Goal: Transaction & Acquisition: Purchase product/service

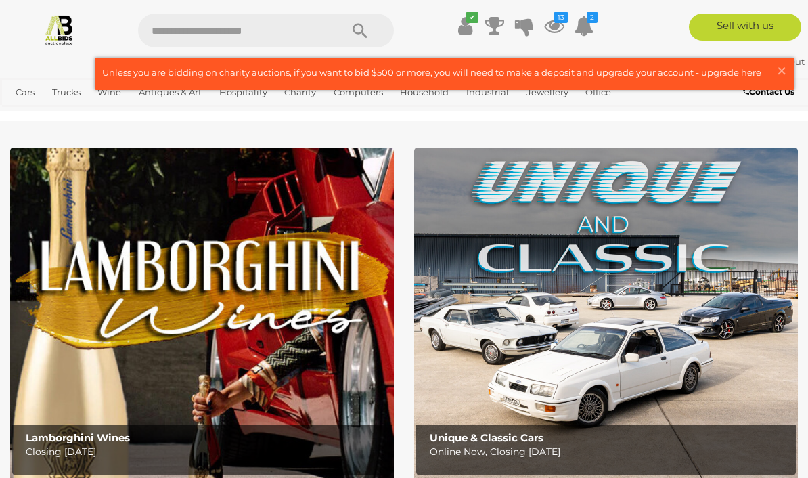
click at [556, 23] on icon at bounding box center [554, 26] width 20 height 24
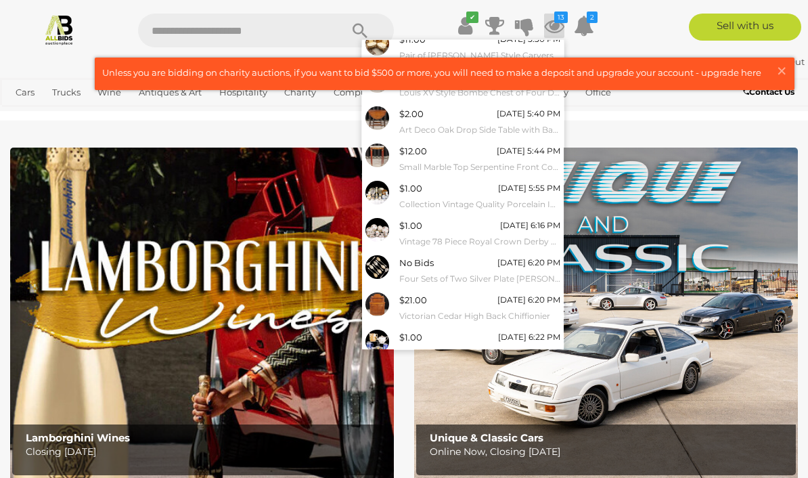
scroll to position [83, 0]
click at [471, 365] on link "View All" at bounding box center [463, 376] width 202 height 24
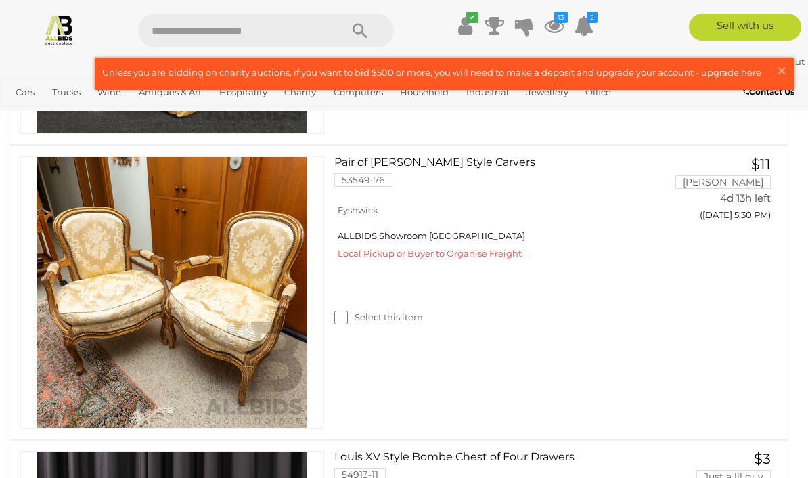
scroll to position [540, 0]
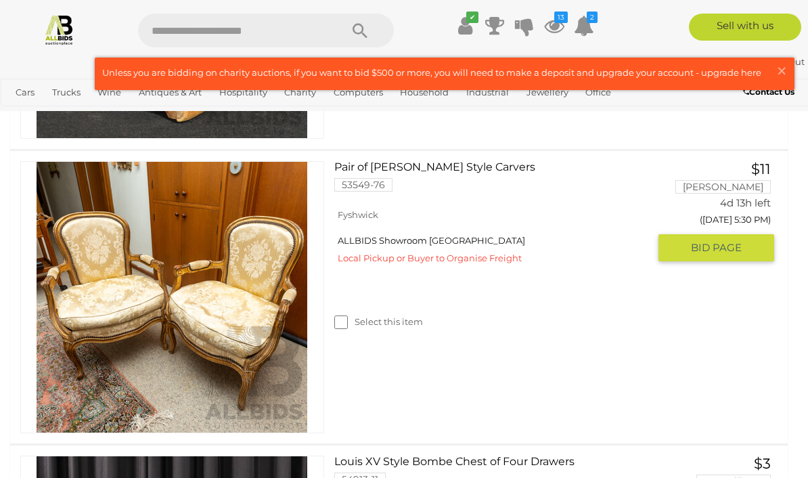
click at [428, 162] on link "Pair of [PERSON_NAME] Style Carvers 53549-76" at bounding box center [496, 181] width 304 height 41
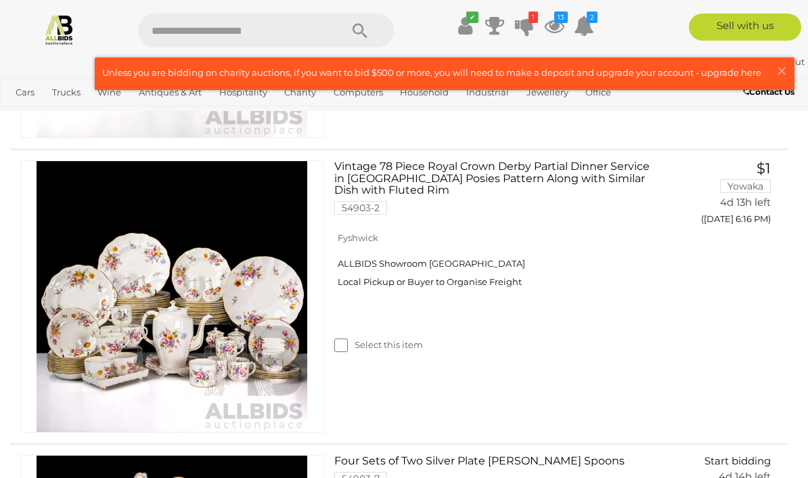
scroll to position [2013, 0]
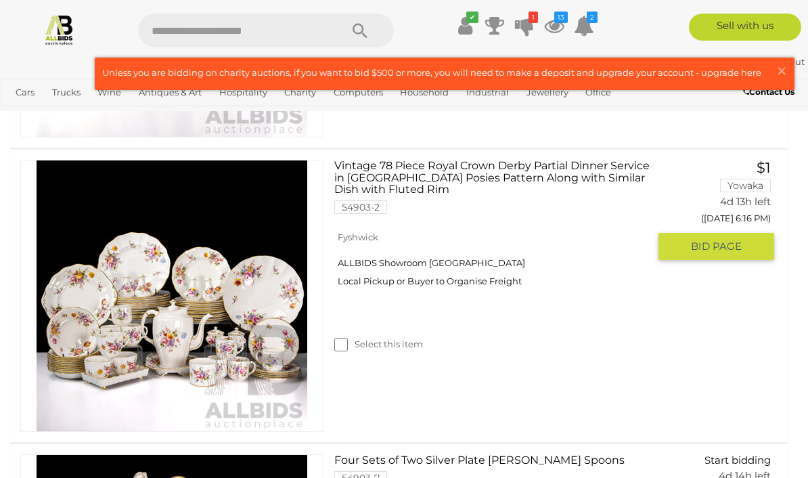
click at [379, 342] on label "Select this item" at bounding box center [378, 344] width 89 height 13
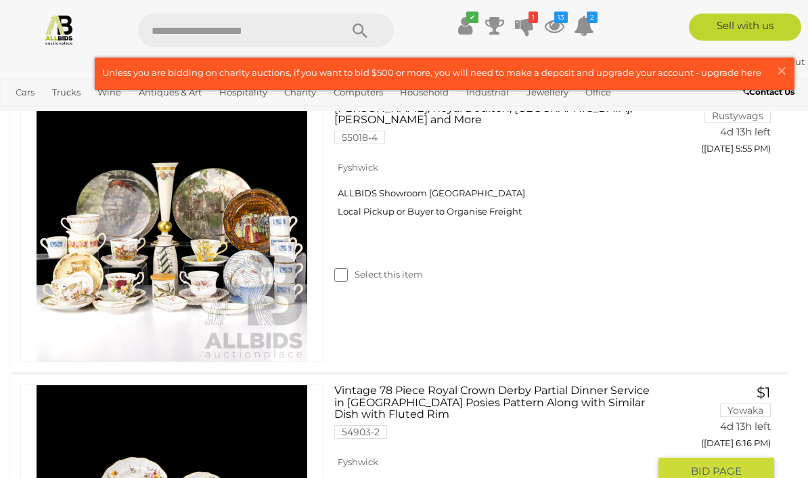
scroll to position [1789, 0]
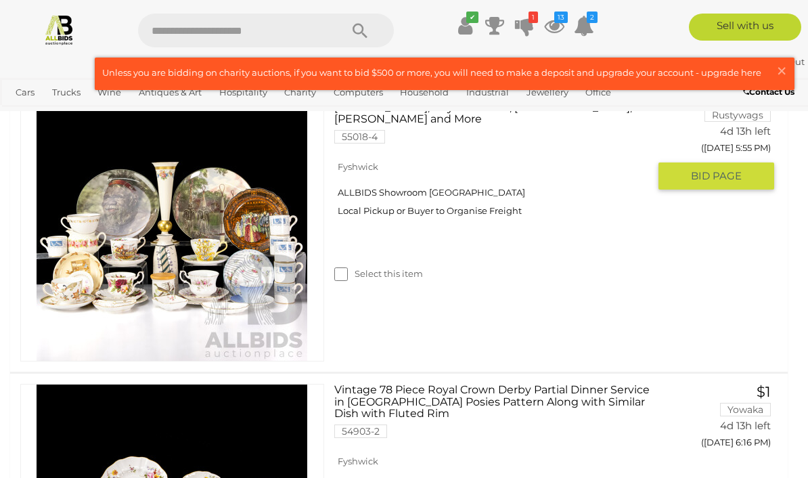
click at [350, 267] on label "Select this item" at bounding box center [378, 273] width 89 height 13
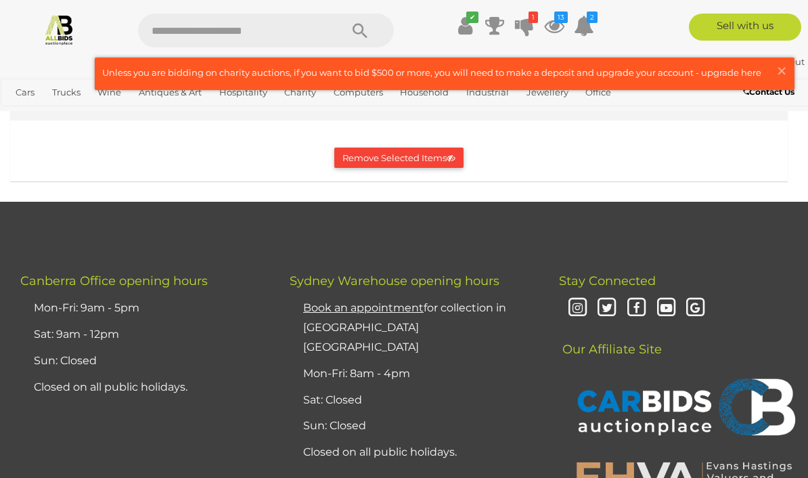
scroll to position [3939, 0]
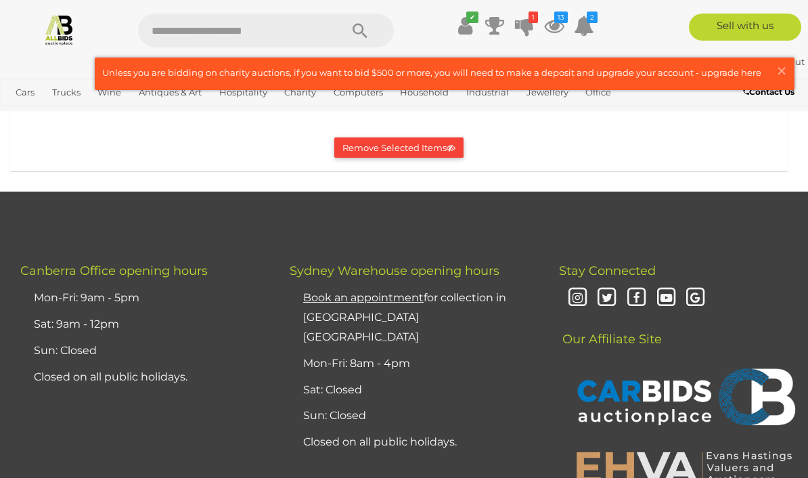
click at [403, 158] on button "Remove Selected Items" at bounding box center [398, 147] width 129 height 21
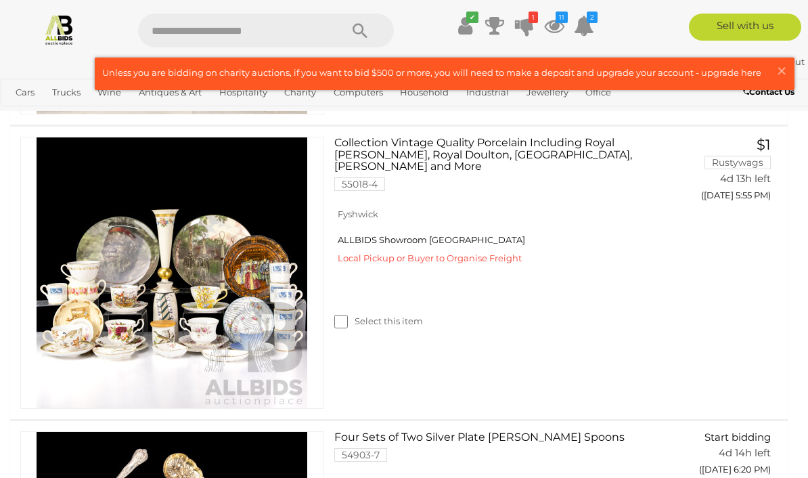
scroll to position [1729, 0]
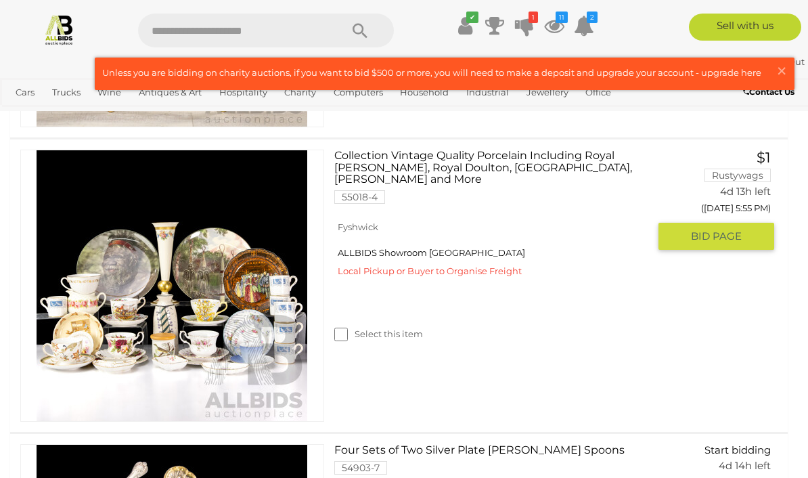
click at [273, 275] on img at bounding box center [172, 285] width 271 height 271
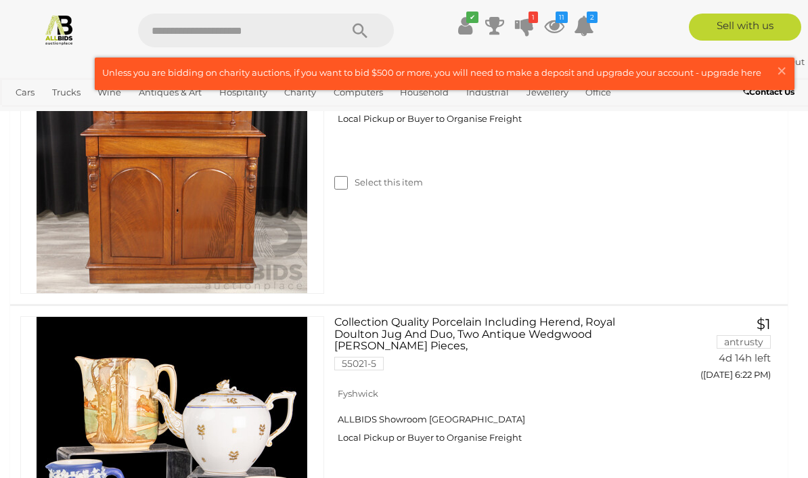
scroll to position [2440, 0]
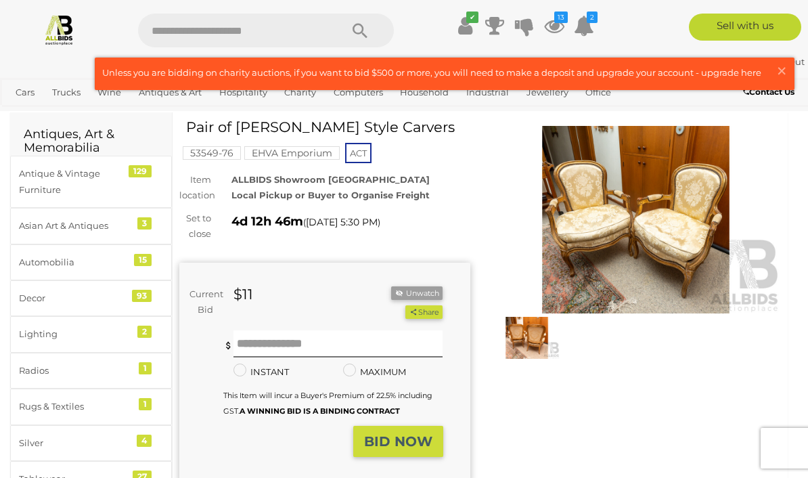
scroll to position [11, 0]
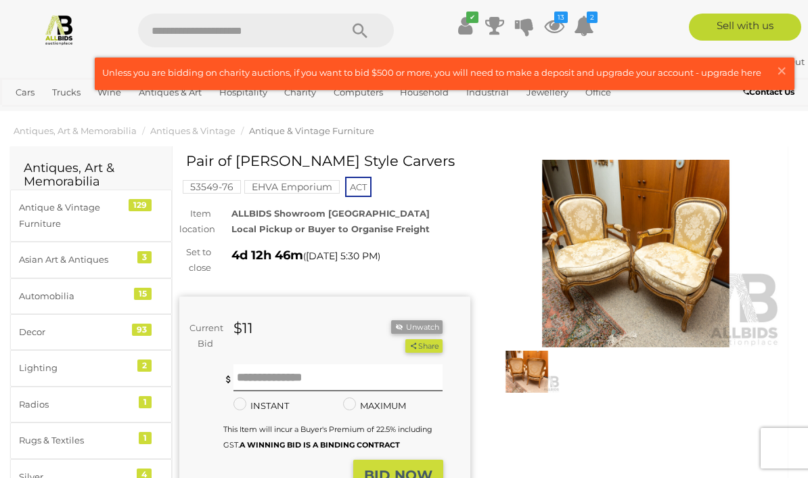
click at [668, 277] on img at bounding box center [635, 253] width 291 height 187
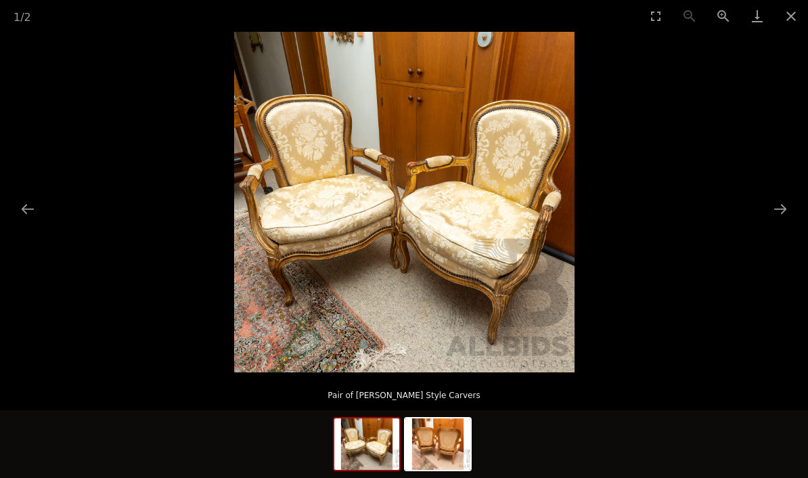
click at [446, 438] on img at bounding box center [437, 443] width 65 height 51
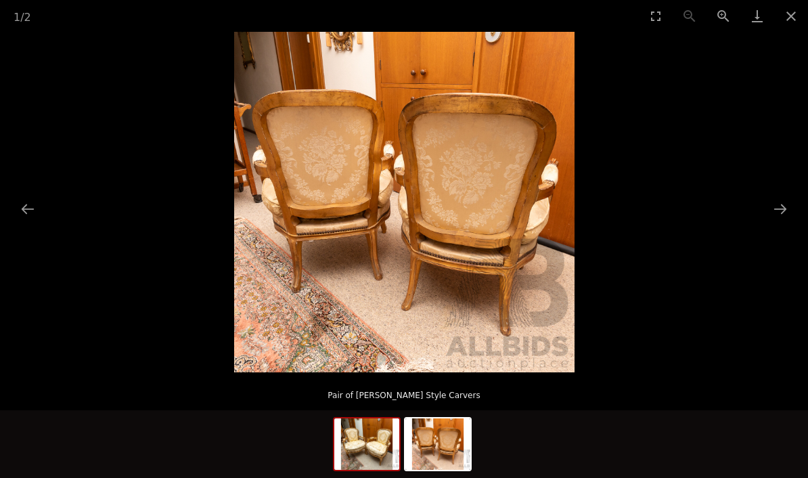
click at [380, 436] on img at bounding box center [366, 443] width 65 height 51
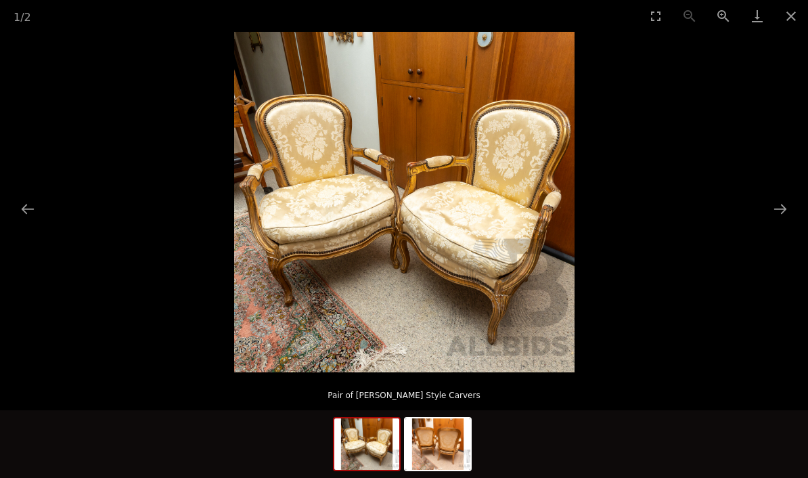
click at [799, 14] on button "Close gallery" at bounding box center [791, 16] width 34 height 32
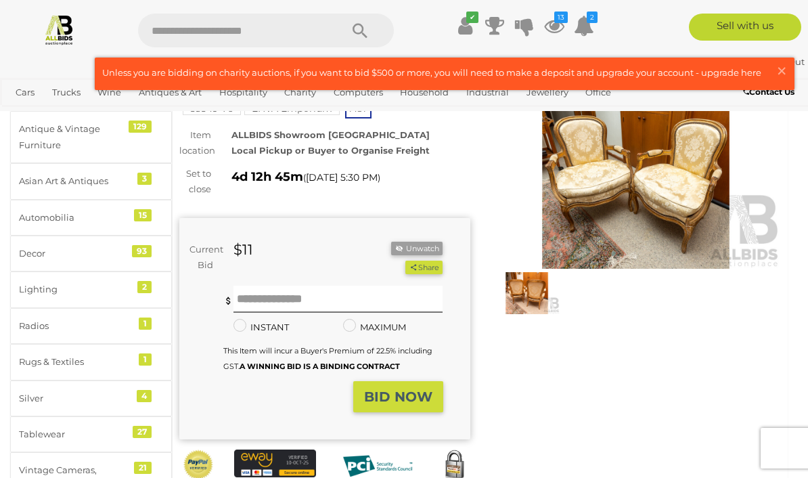
scroll to position [89, 0]
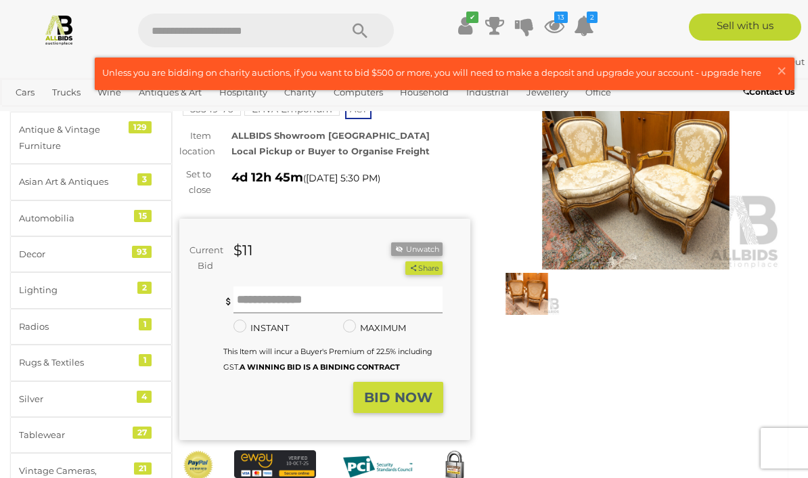
click at [275, 297] on input "text" at bounding box center [338, 299] width 210 height 27
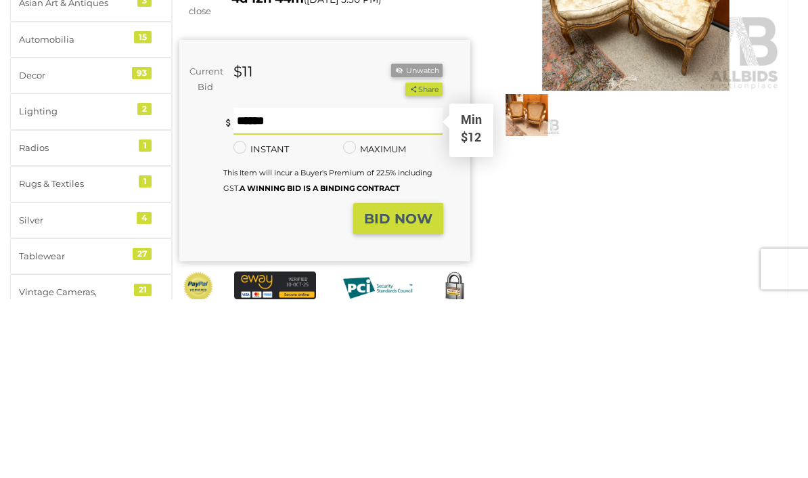
type input "**"
click at [407, 390] on strong "BID NOW" at bounding box center [398, 398] width 68 height 16
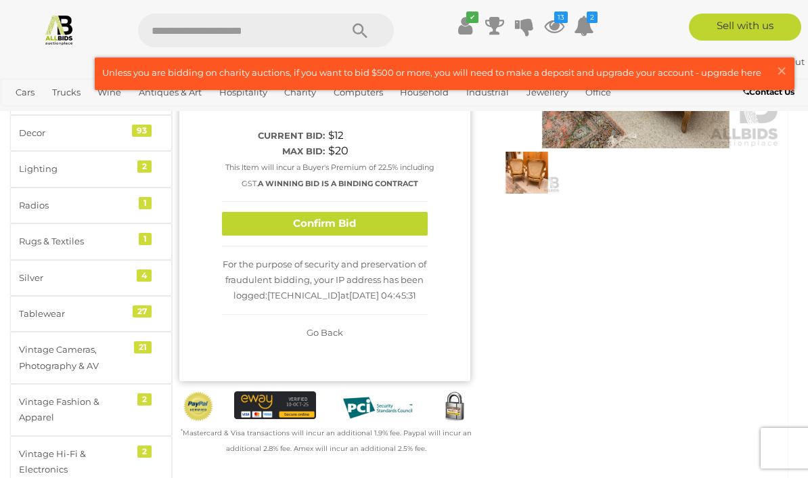
scroll to position [202, 0]
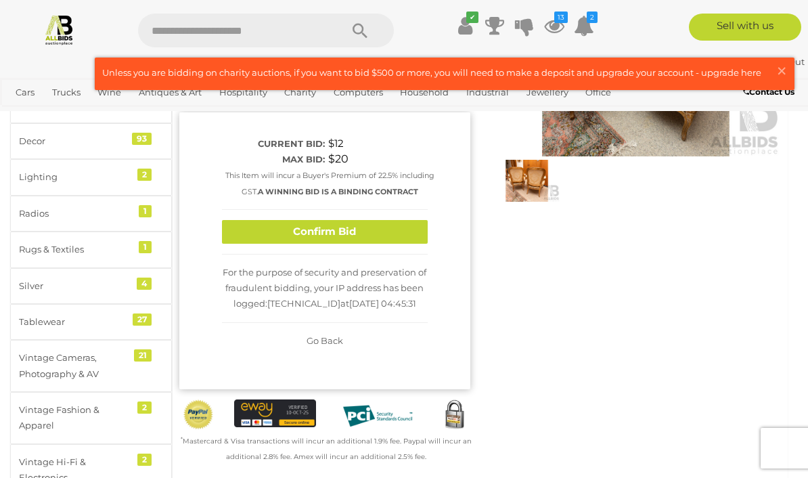
click at [360, 228] on button "Confirm Bid" at bounding box center [325, 232] width 206 height 24
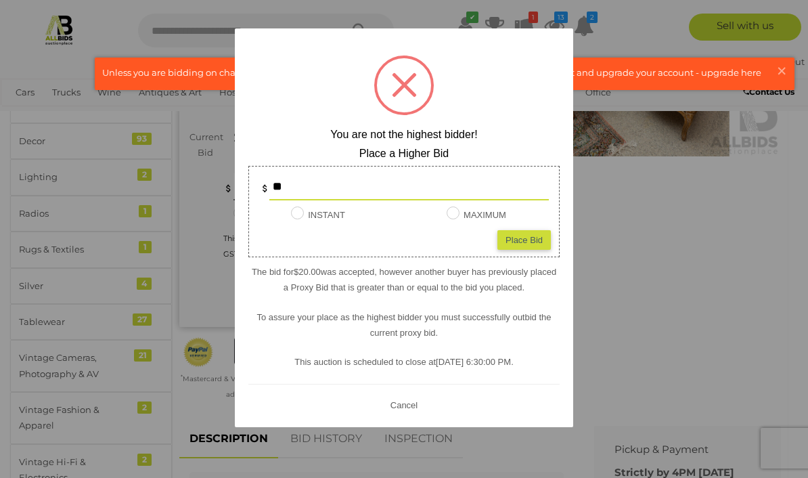
click at [411, 413] on button "Cancel" at bounding box center [403, 404] width 35 height 17
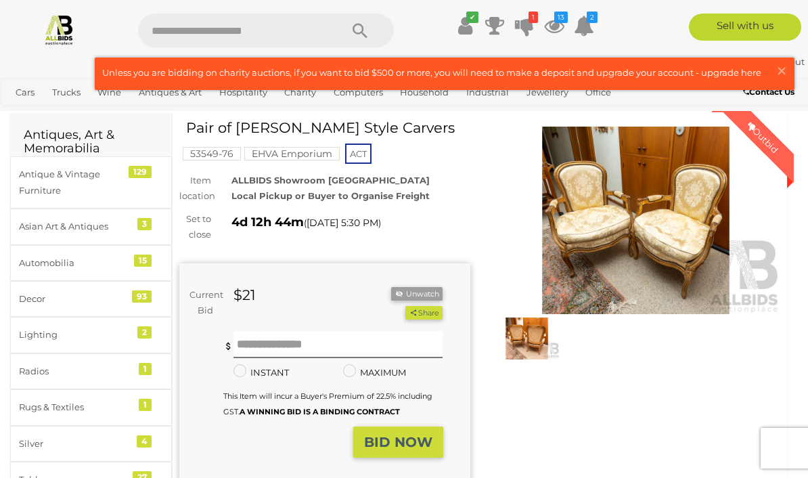
scroll to position [0, 0]
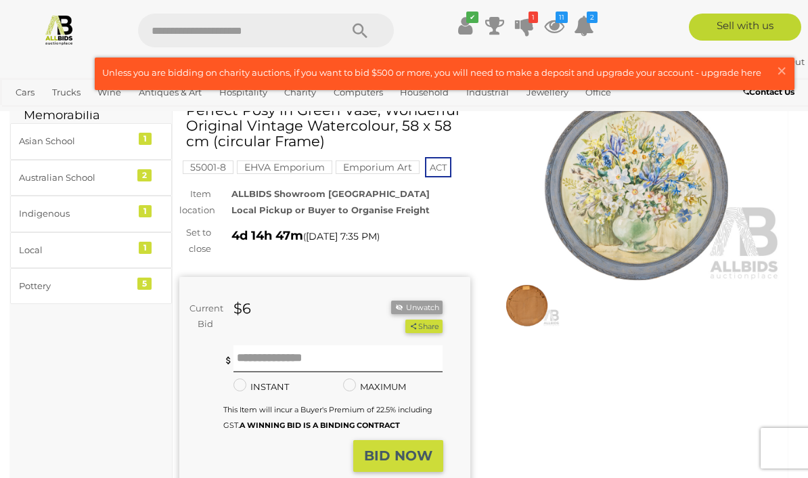
scroll to position [45, 0]
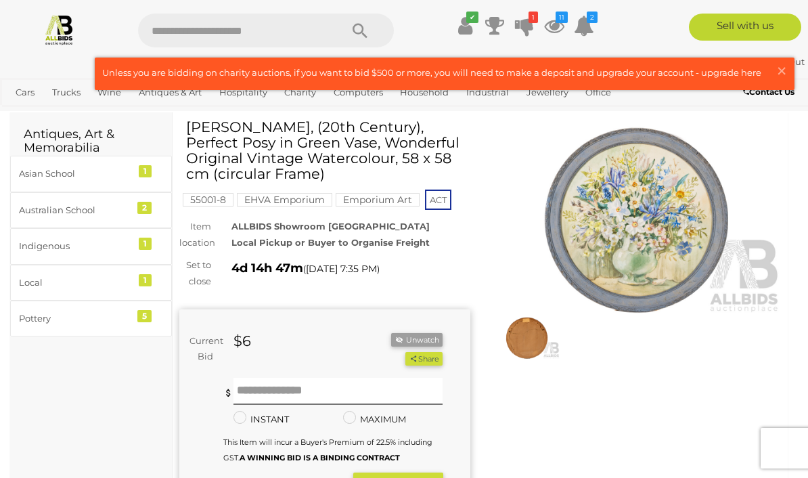
click at [643, 244] on img at bounding box center [635, 219] width 291 height 187
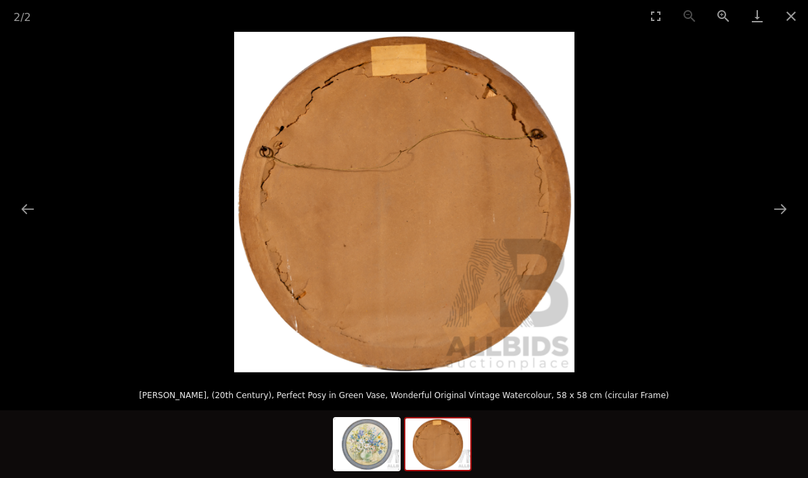
click at [435, 434] on img at bounding box center [437, 443] width 65 height 51
click at [370, 436] on img at bounding box center [366, 443] width 65 height 51
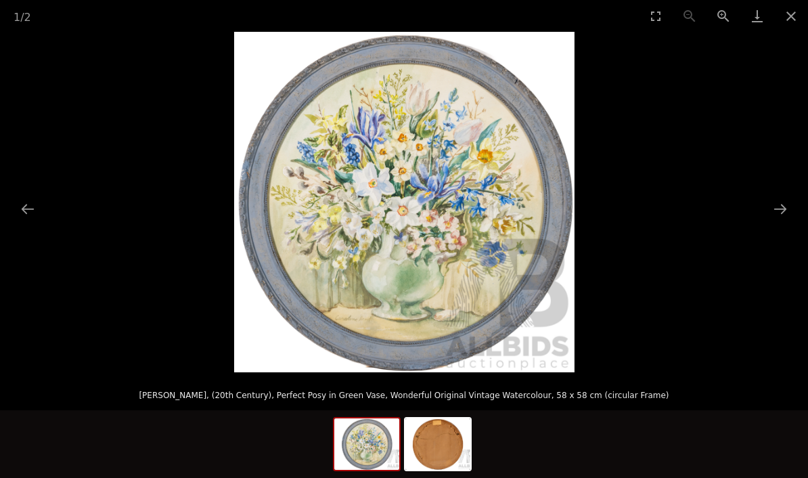
click at [802, 14] on button "Close gallery" at bounding box center [791, 16] width 34 height 32
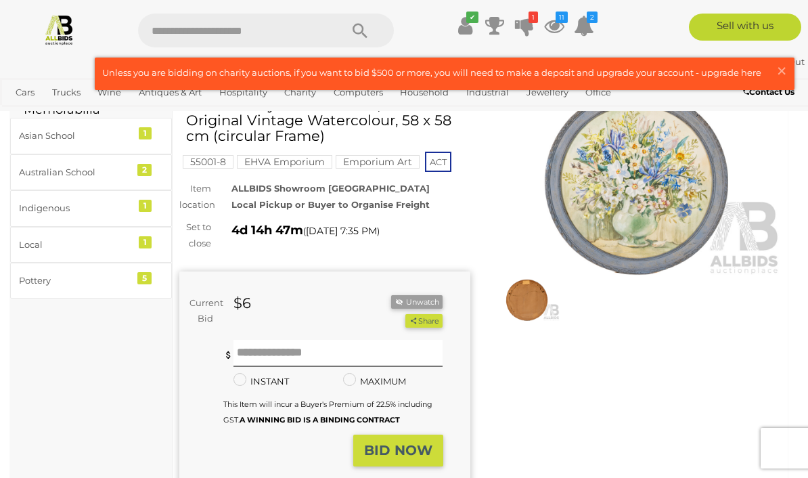
scroll to position [84, 0]
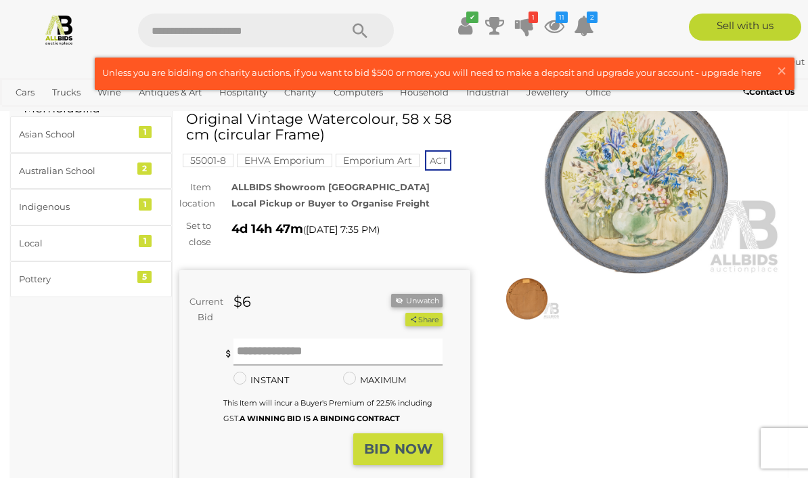
click at [306, 350] on input "text" at bounding box center [338, 351] width 210 height 27
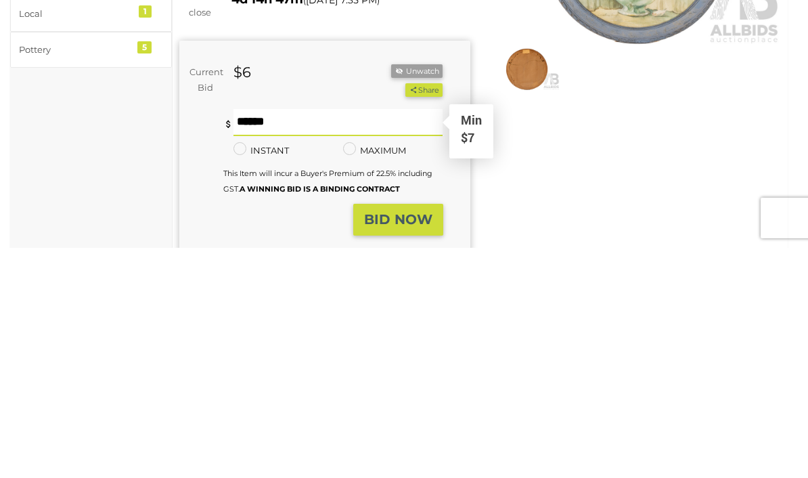
type input "**"
click at [407, 441] on strong "BID NOW" at bounding box center [398, 449] width 68 height 16
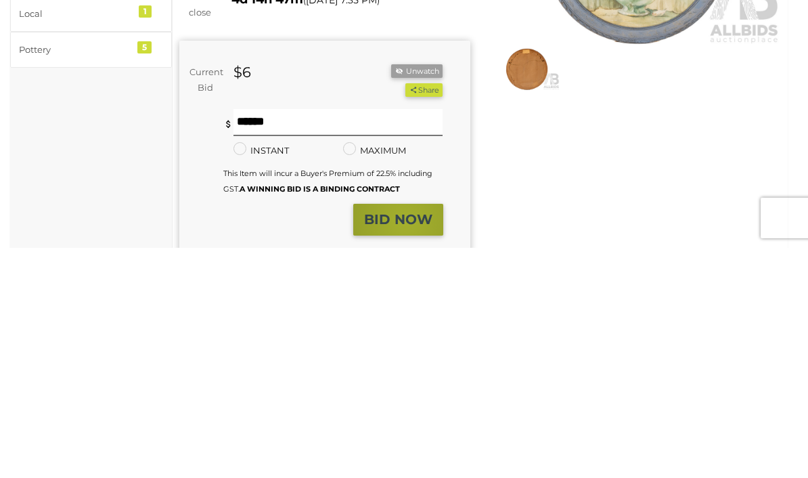
scroll to position [314, 0]
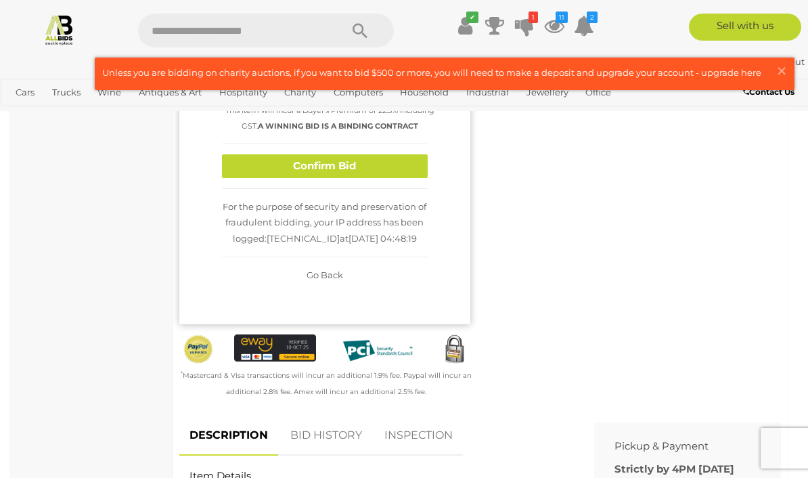
click at [378, 166] on button "Confirm Bid" at bounding box center [325, 166] width 206 height 24
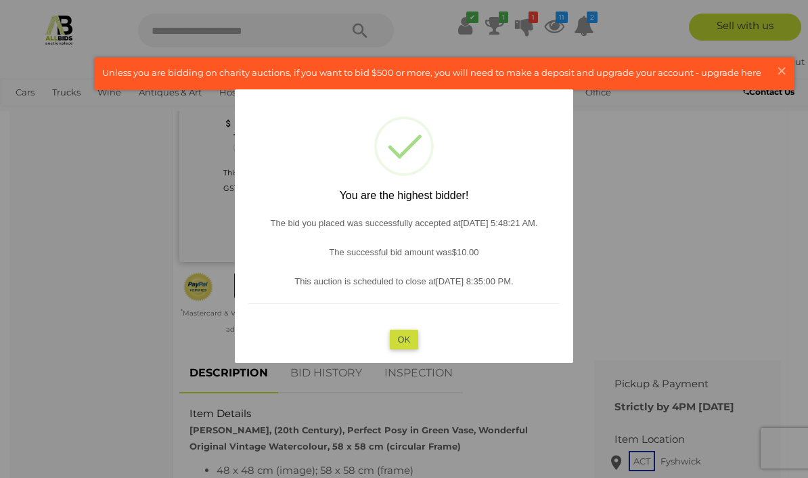
click at [409, 349] on button "OK" at bounding box center [404, 339] width 29 height 20
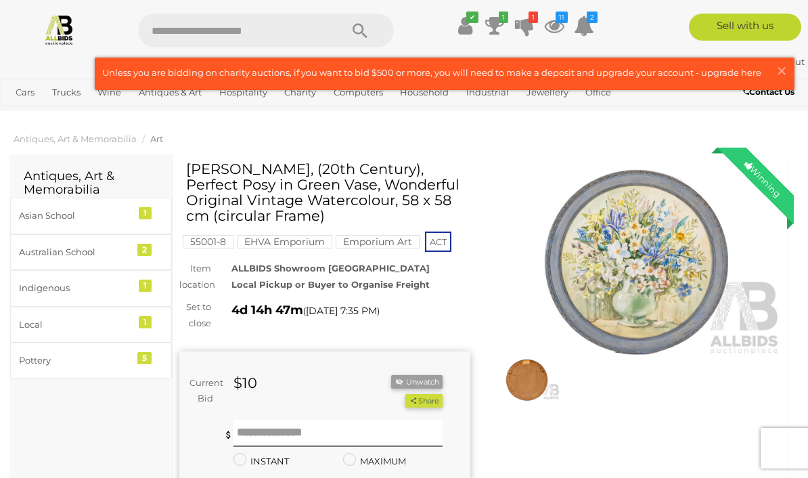
scroll to position [0, 0]
